Goal: Check status: Check status

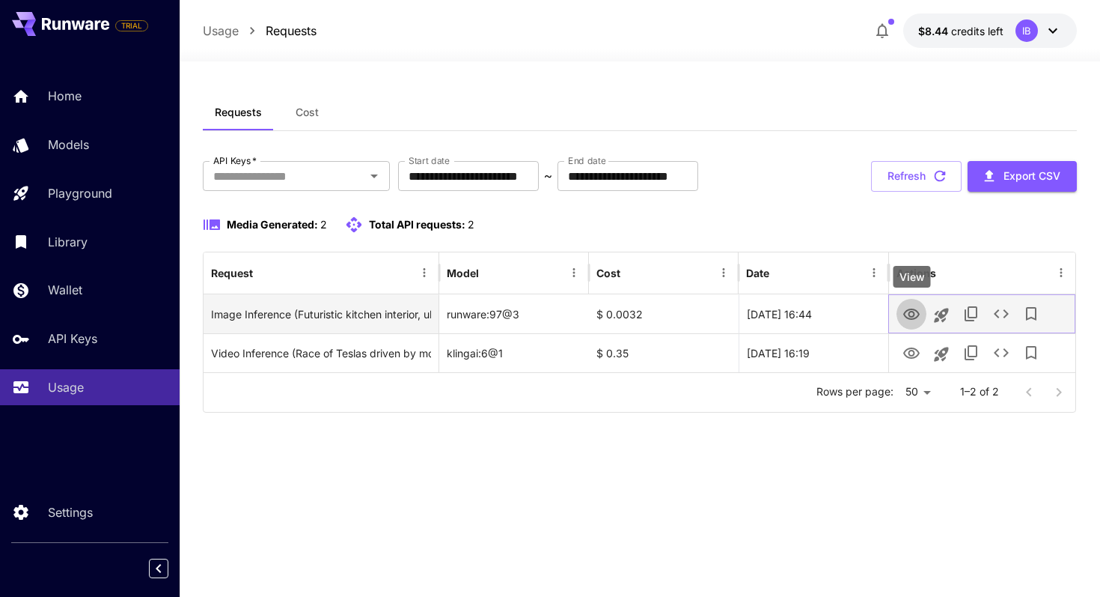
click at [914, 313] on icon "View" at bounding box center [911, 313] width 16 height 11
